Goal: Transaction & Acquisition: Subscribe to service/newsletter

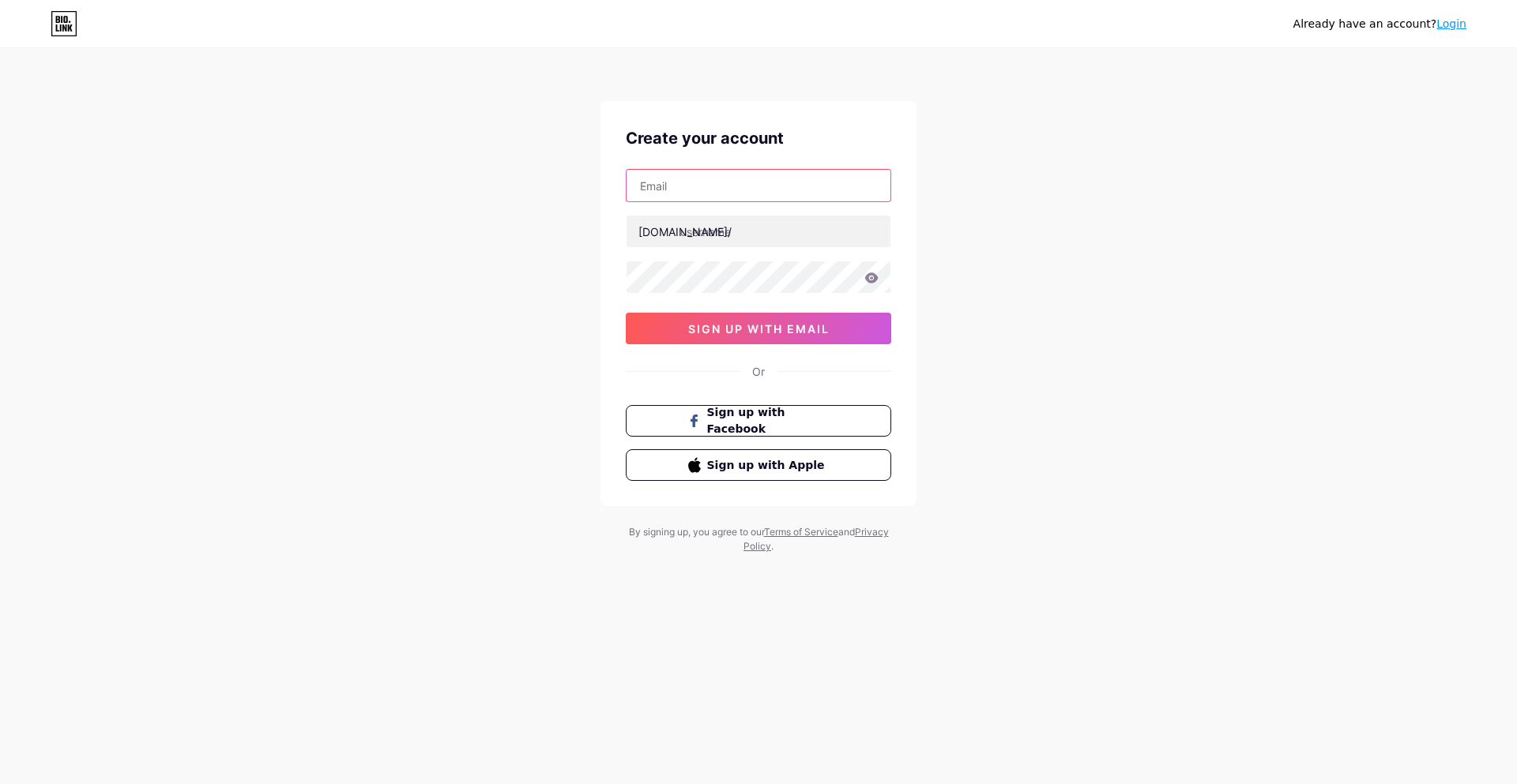
click at [765, 180] on input "text" at bounding box center [758, 185] width 264 height 32
type input "[EMAIL_ADDRESS][DOMAIN_NAME]"
type input "3x3bubusinac"
click at [696, 309] on div "[EMAIL_ADDRESS][DOMAIN_NAME] [DOMAIN_NAME]/ 3x3bubusinac 03AFcWeA7BBAKvCNJit2Nh…" at bounding box center [758, 257] width 265 height 175
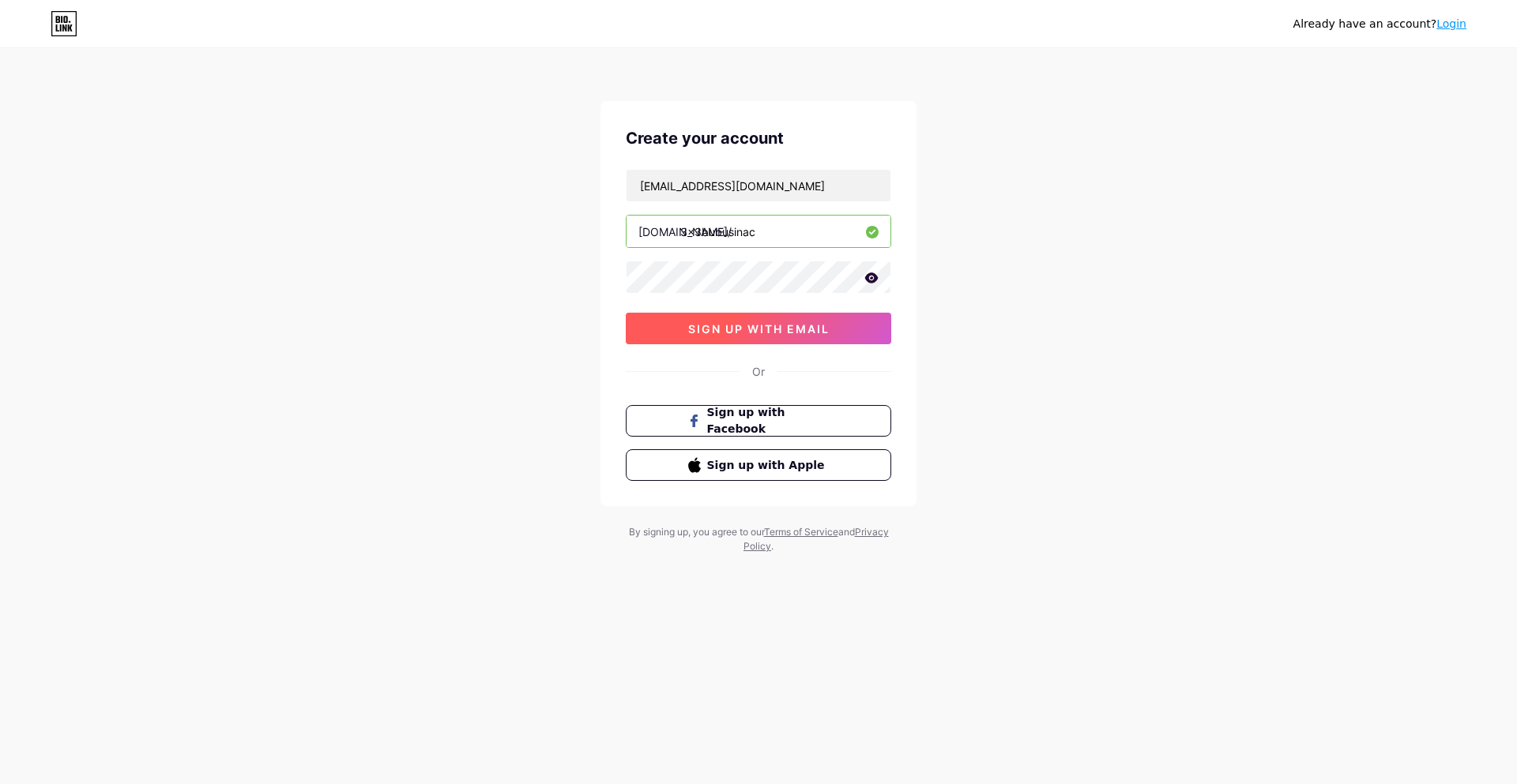
click at [697, 320] on button "sign up with email" at bounding box center [758, 329] width 265 height 32
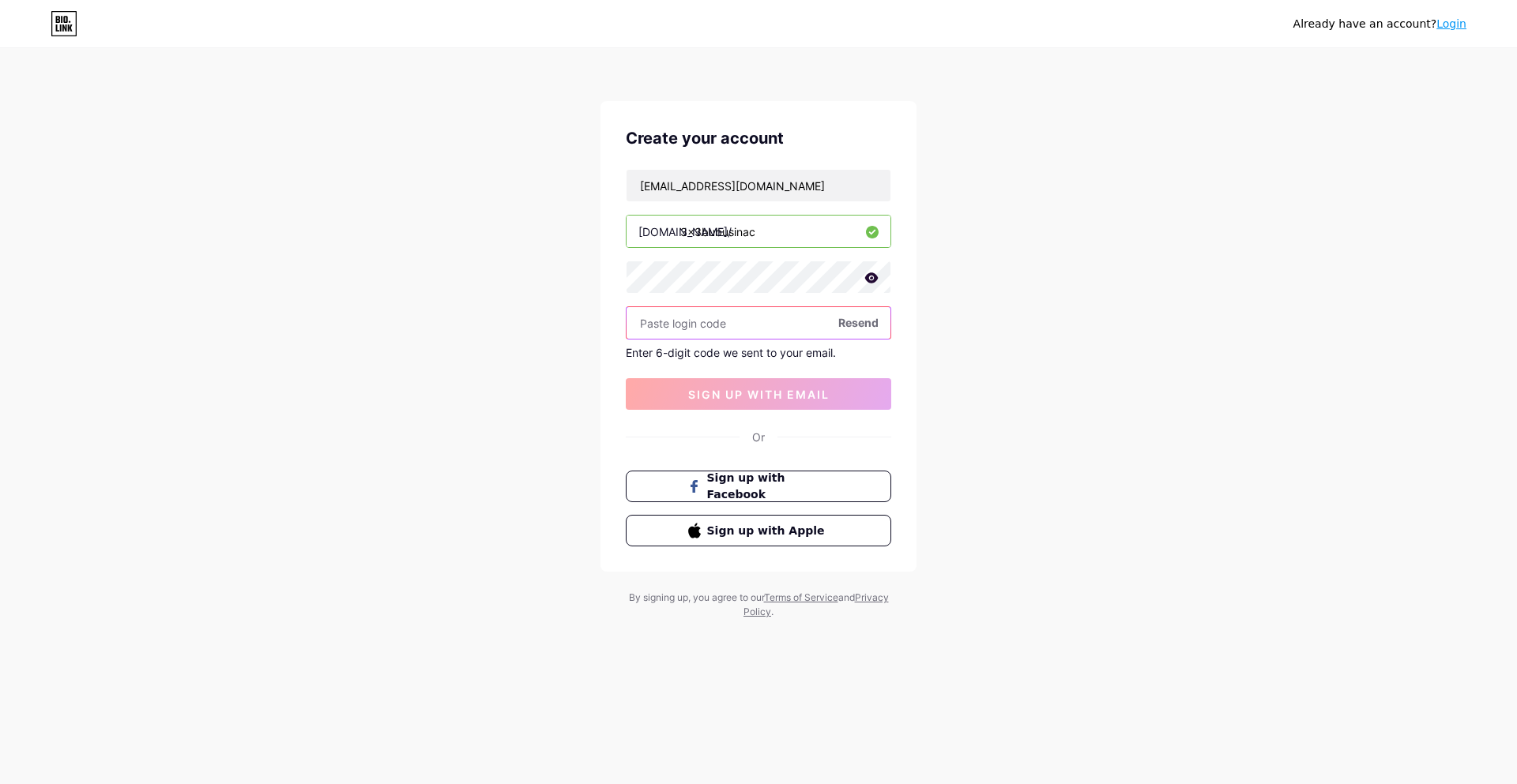
click at [692, 320] on input "text" at bounding box center [758, 323] width 264 height 32
paste input "323058"
type input "323058"
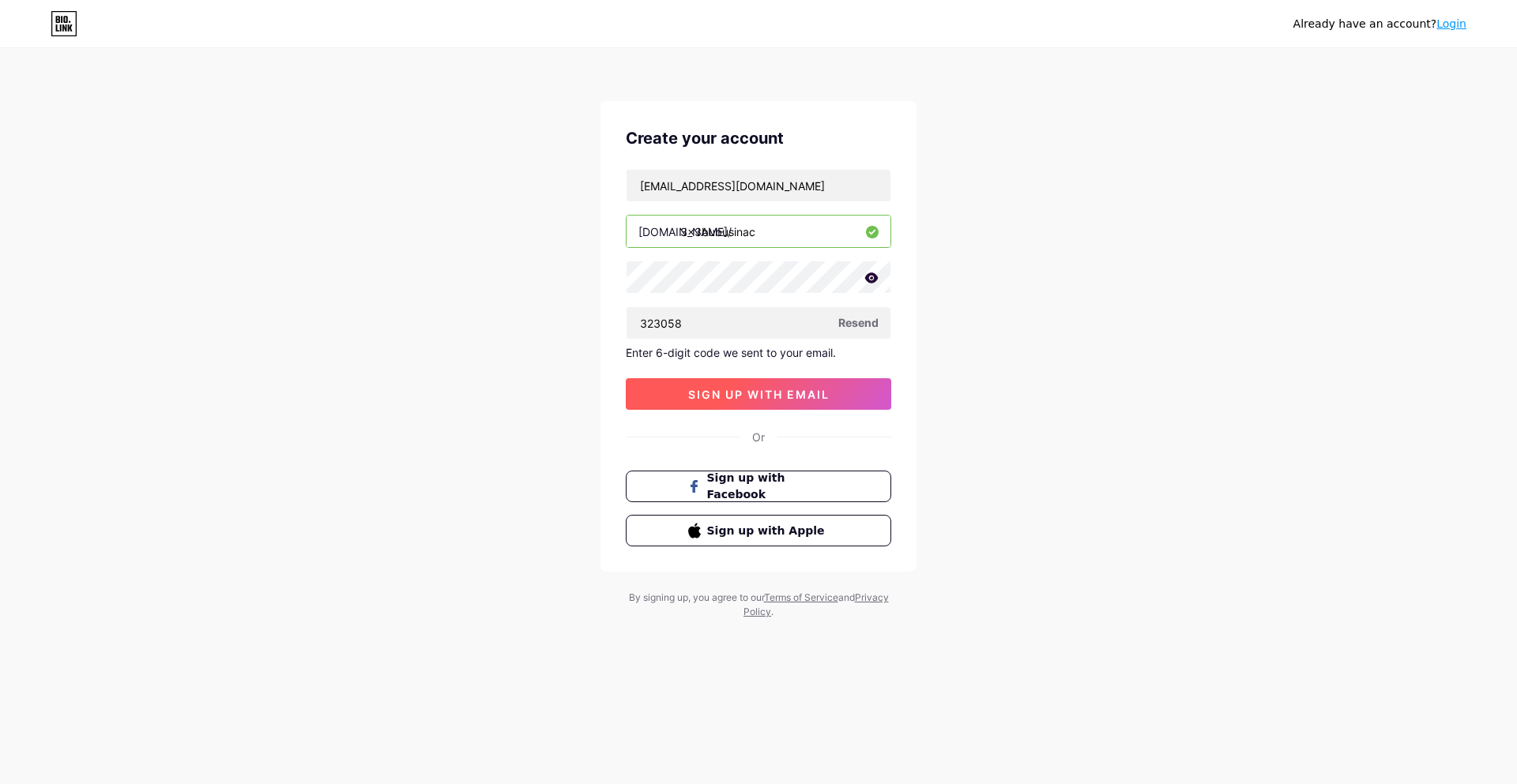
click at [726, 403] on button "sign up with email" at bounding box center [758, 394] width 265 height 32
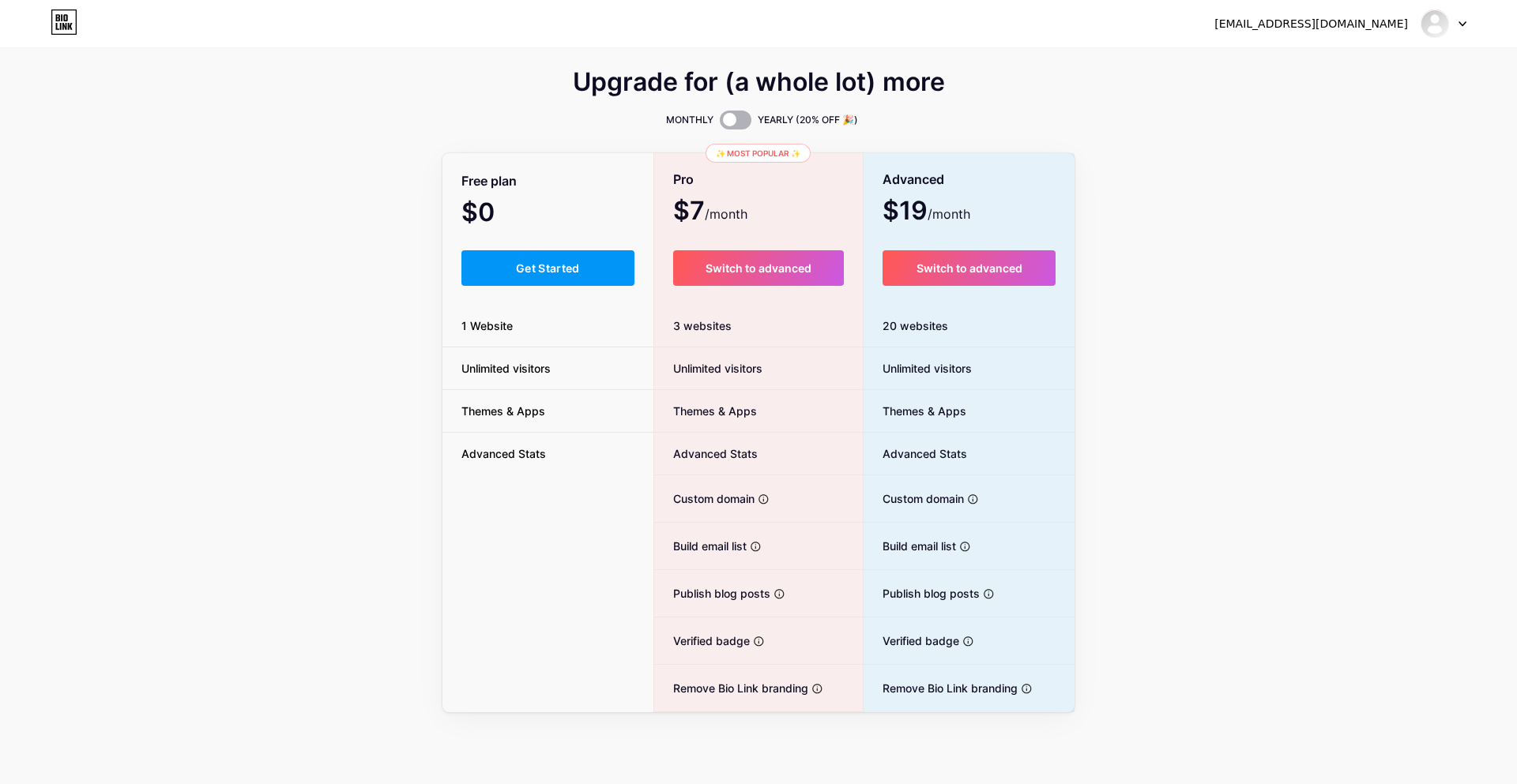
click at [725, 125] on span at bounding box center [736, 120] width 32 height 19
click at [720, 124] on input "checkbox" at bounding box center [720, 124] width 0 height 0
click at [725, 125] on span at bounding box center [736, 120] width 32 height 19
click at [720, 124] on input "checkbox" at bounding box center [720, 124] width 0 height 0
